Goal: Transaction & Acquisition: Book appointment/travel/reservation

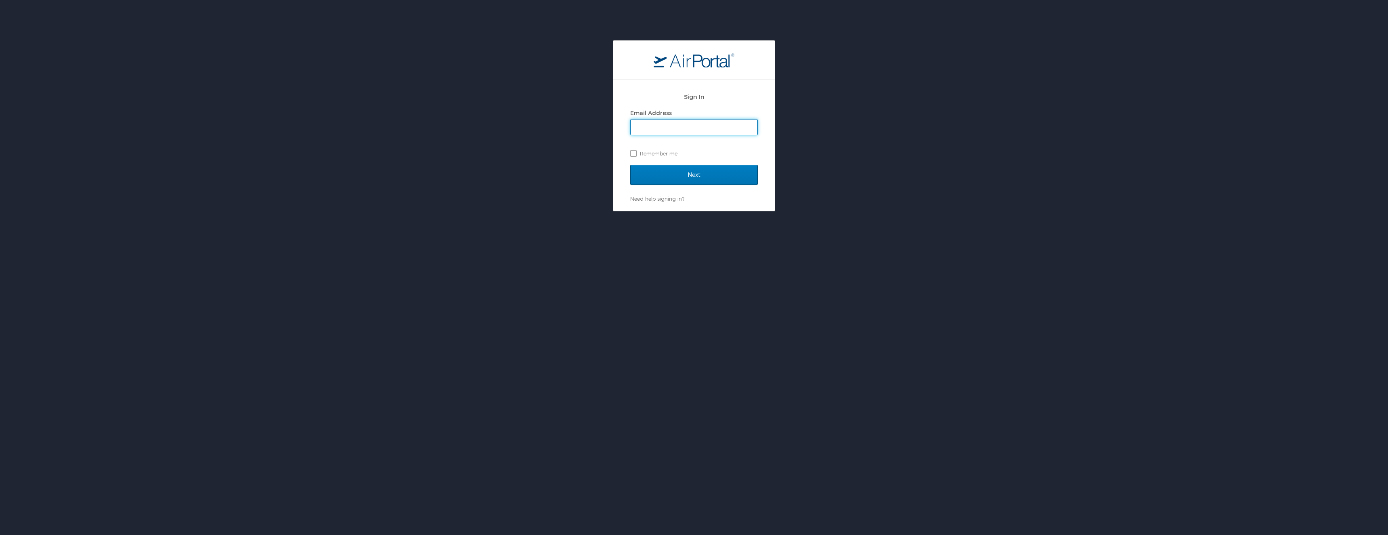
click at [675, 129] on input "Email Address" at bounding box center [694, 126] width 127 height 15
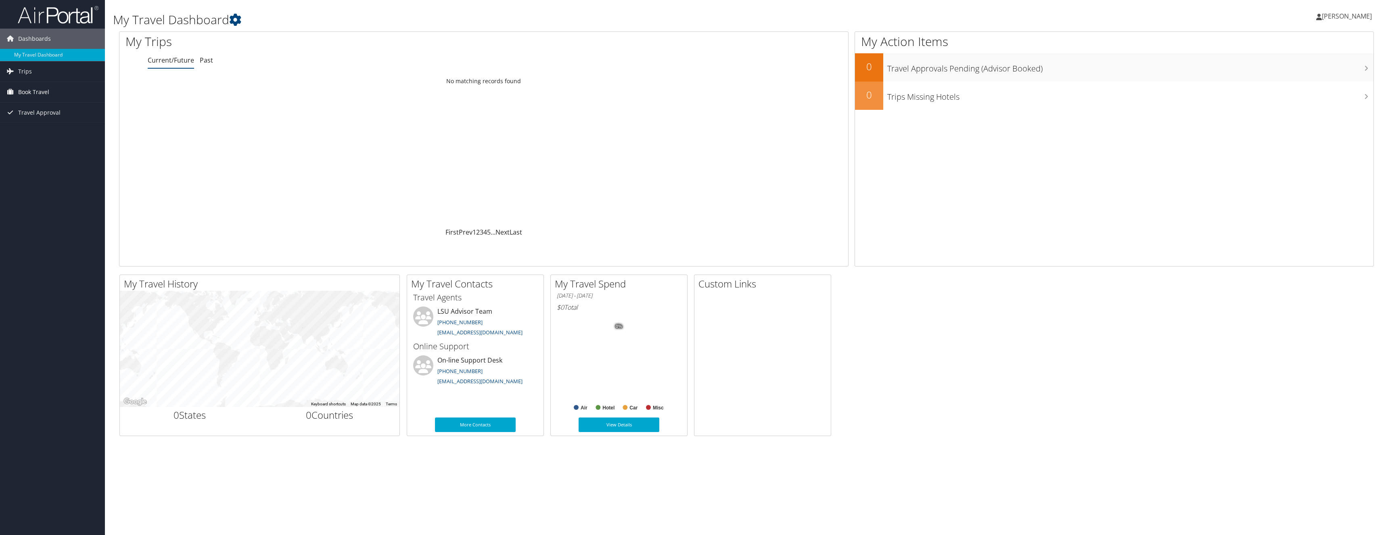
click at [46, 90] on span "Book Travel" at bounding box center [33, 92] width 31 height 20
click at [39, 119] on link "Book/Manage Online Trips" at bounding box center [52, 120] width 105 height 12
click at [50, 57] on link "My Travel Dashboard" at bounding box center [52, 55] width 105 height 12
click at [28, 76] on span "Trips" at bounding box center [25, 71] width 14 height 20
click at [51, 88] on link "Current/Future Trips" at bounding box center [52, 87] width 105 height 12
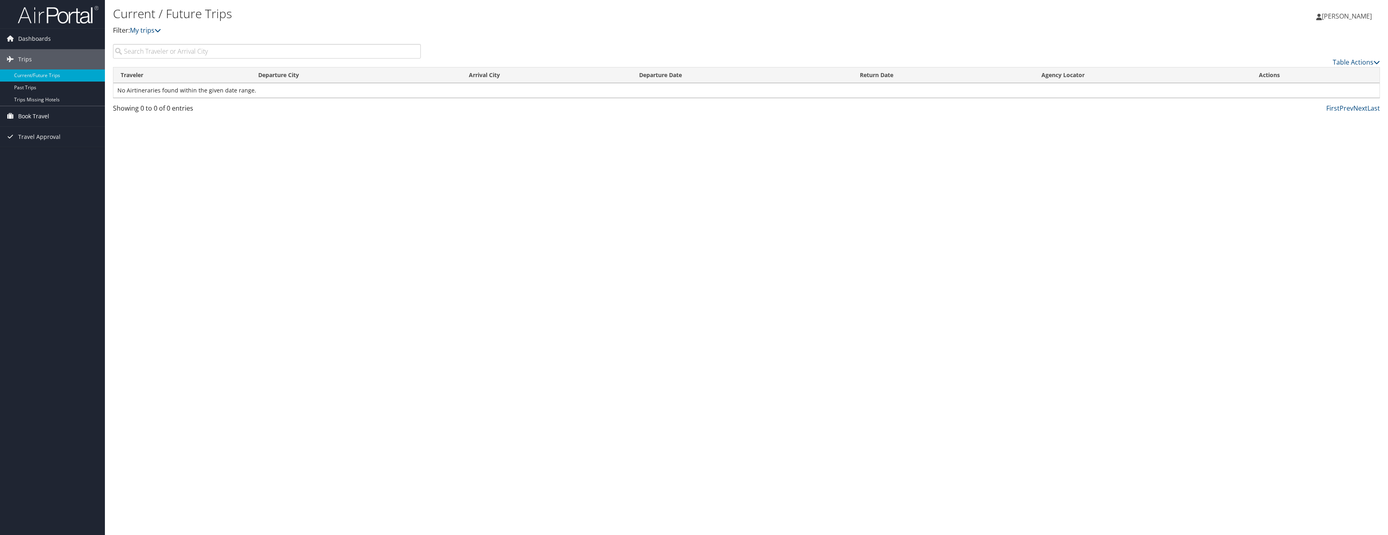
click at [43, 117] on span "Book Travel" at bounding box center [33, 116] width 31 height 20
click at [73, 132] on link "Approval Request (Beta)" at bounding box center [52, 132] width 105 height 12
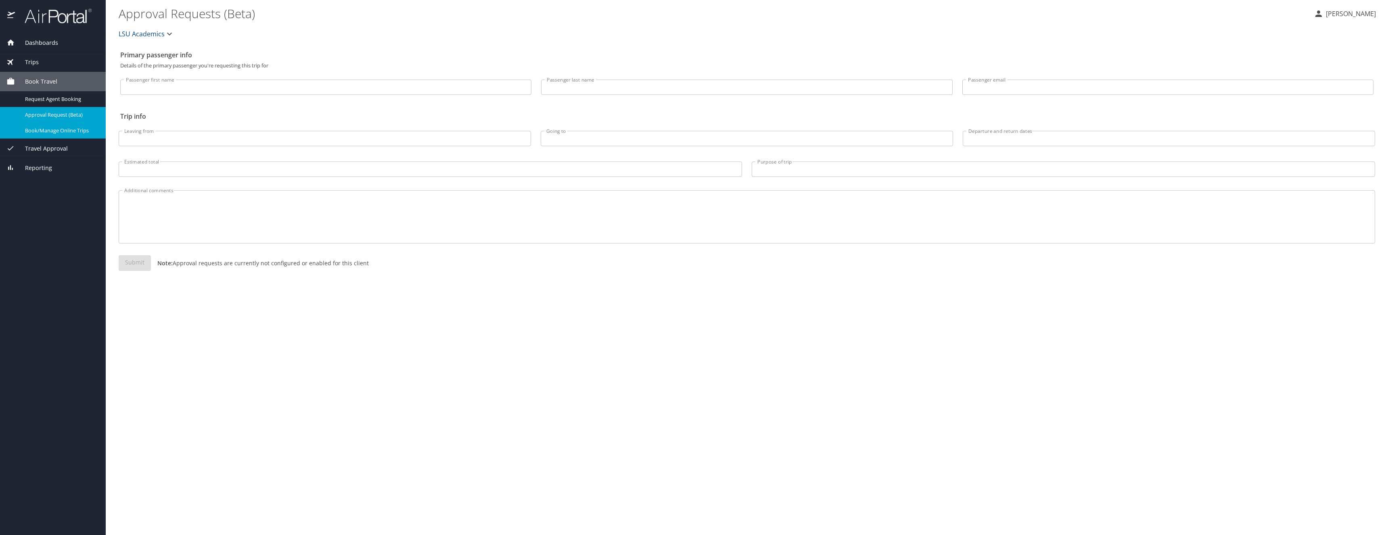
click at [82, 127] on span "Book/Manage Online Trips" at bounding box center [60, 131] width 71 height 8
